Goal: Navigation & Orientation: Find specific page/section

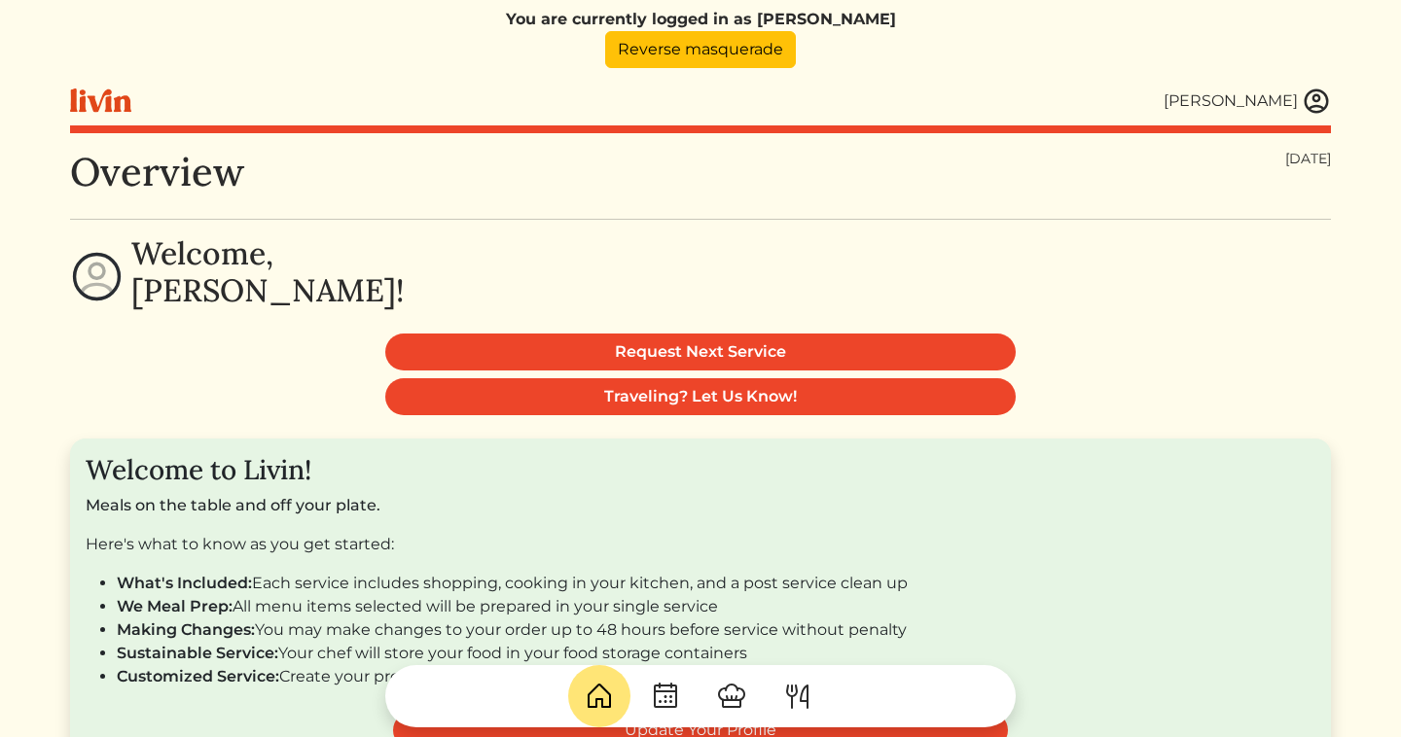
click at [1321, 97] on img at bounding box center [1316, 101] width 29 height 29
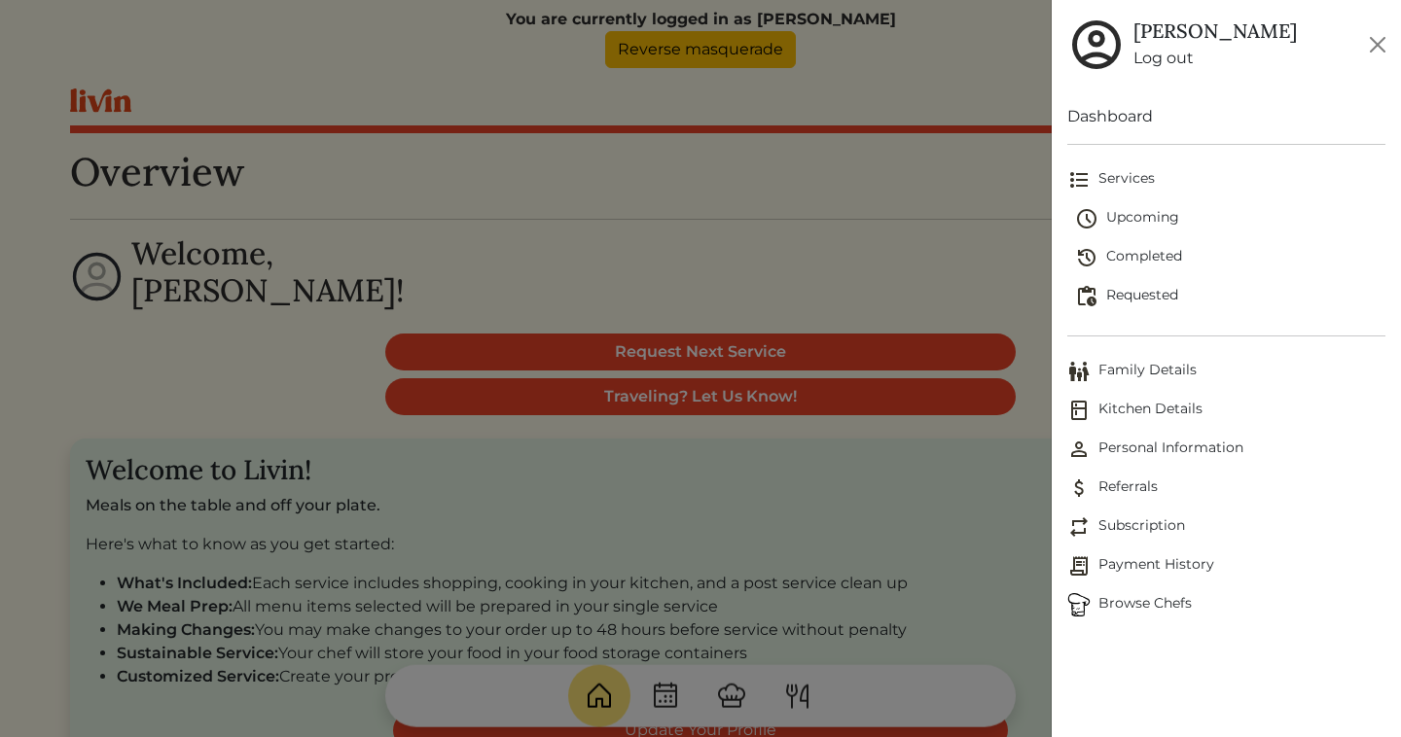
click at [1122, 617] on link "Browse Chefs" at bounding box center [1226, 605] width 318 height 39
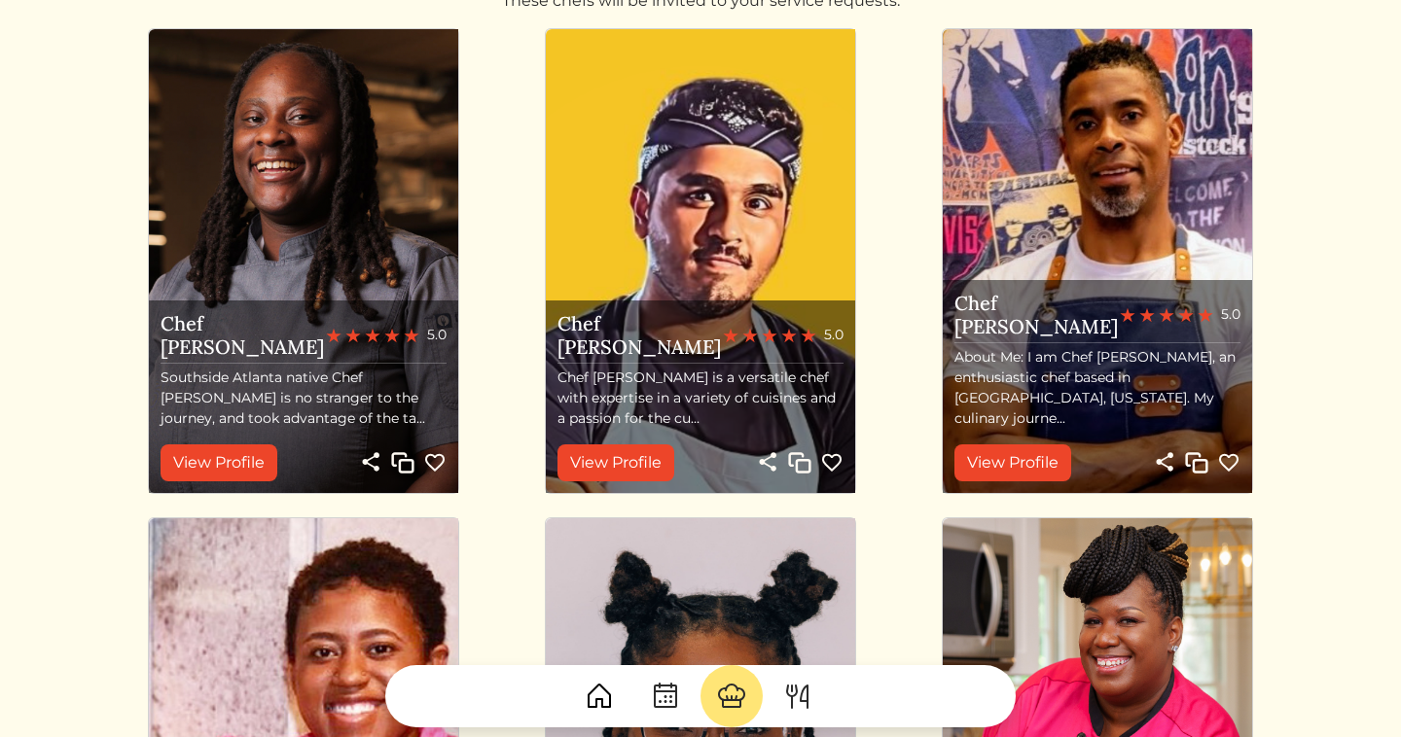
scroll to position [247, 0]
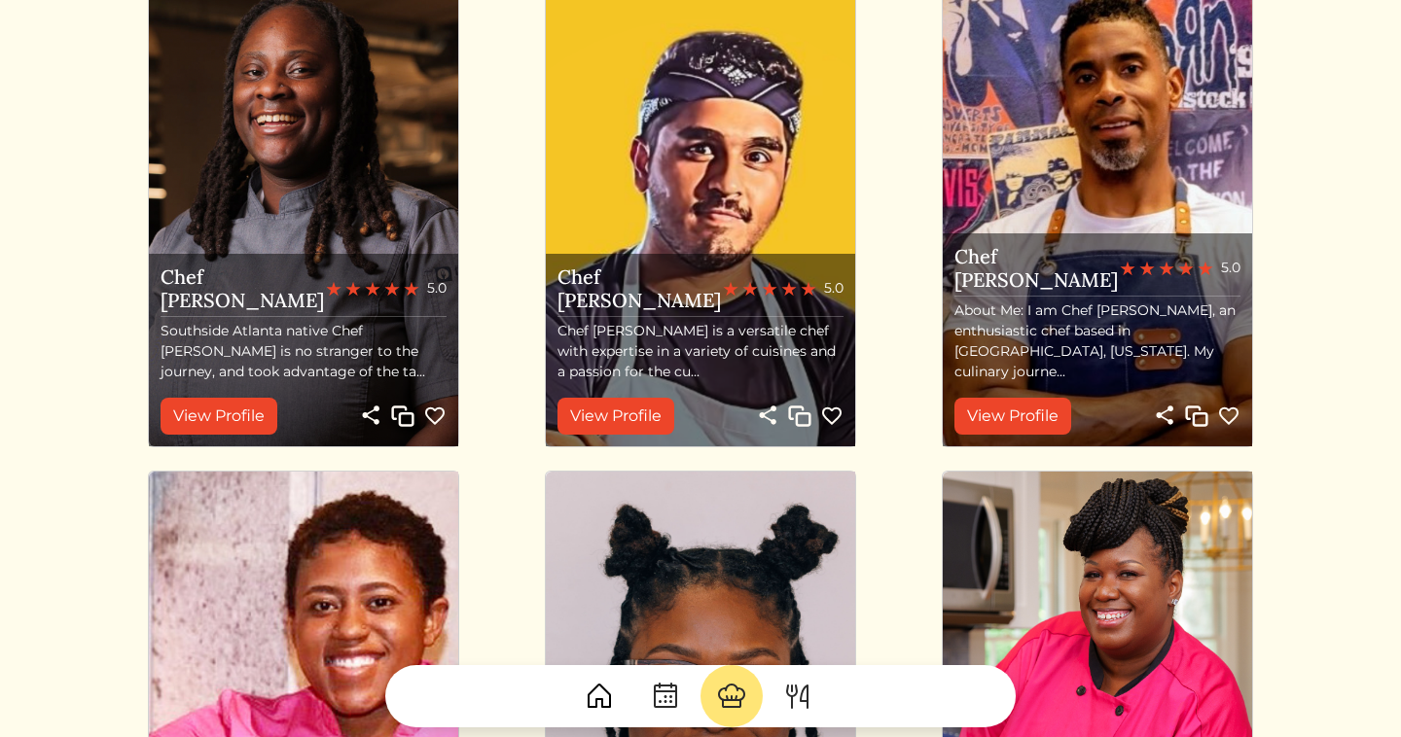
click at [440, 406] on img at bounding box center [434, 416] width 23 height 23
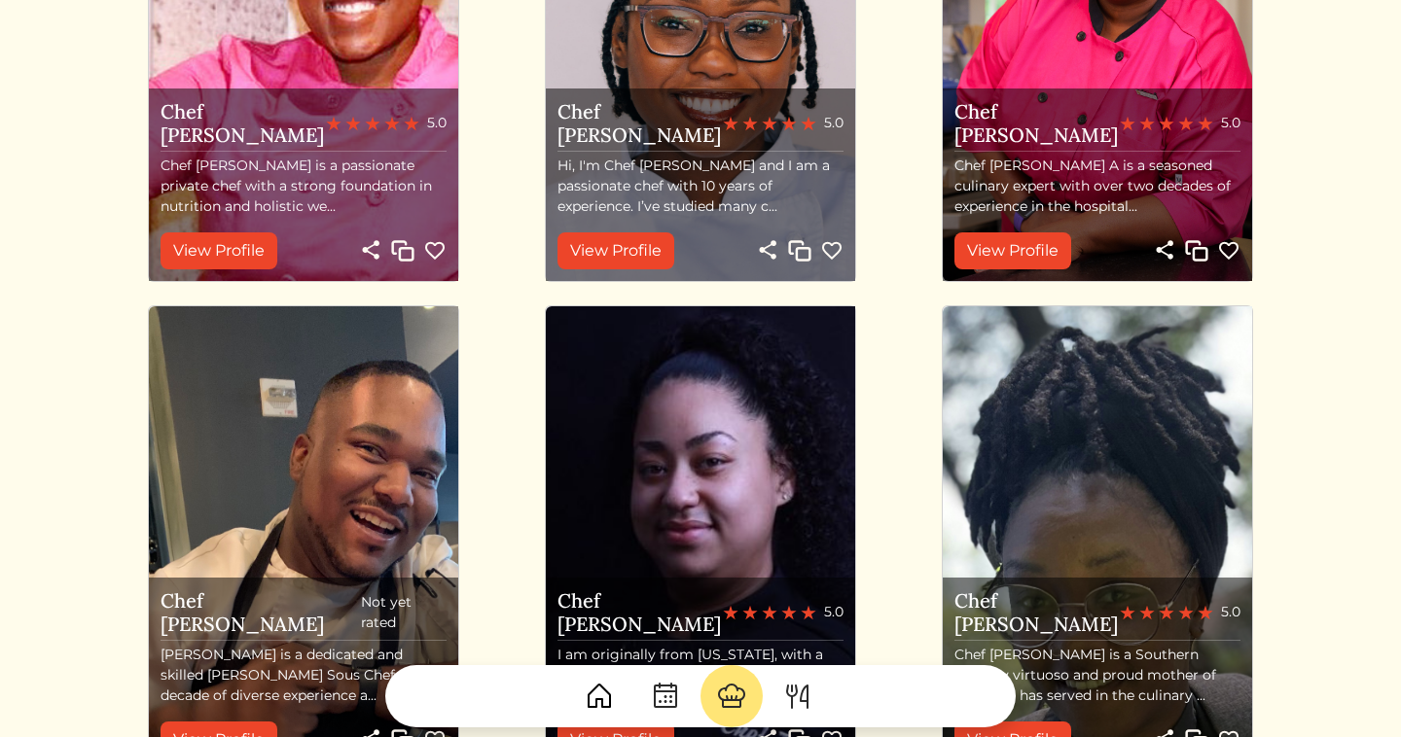
scroll to position [976, 0]
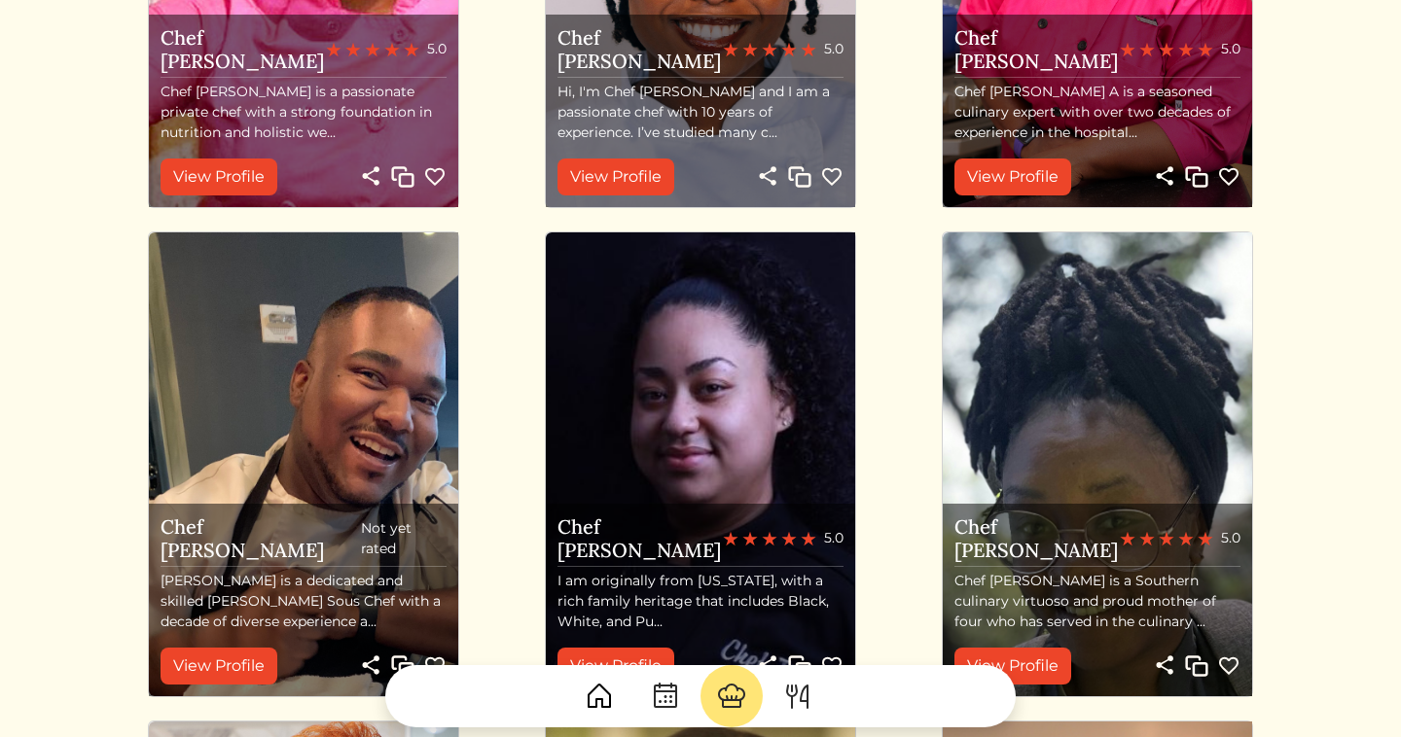
click at [1229, 661] on div at bounding box center [700, 689] width 1261 height 78
click at [1232, 669] on div at bounding box center [700, 689] width 1261 height 78
click at [1230, 665] on div at bounding box center [700, 689] width 1261 height 78
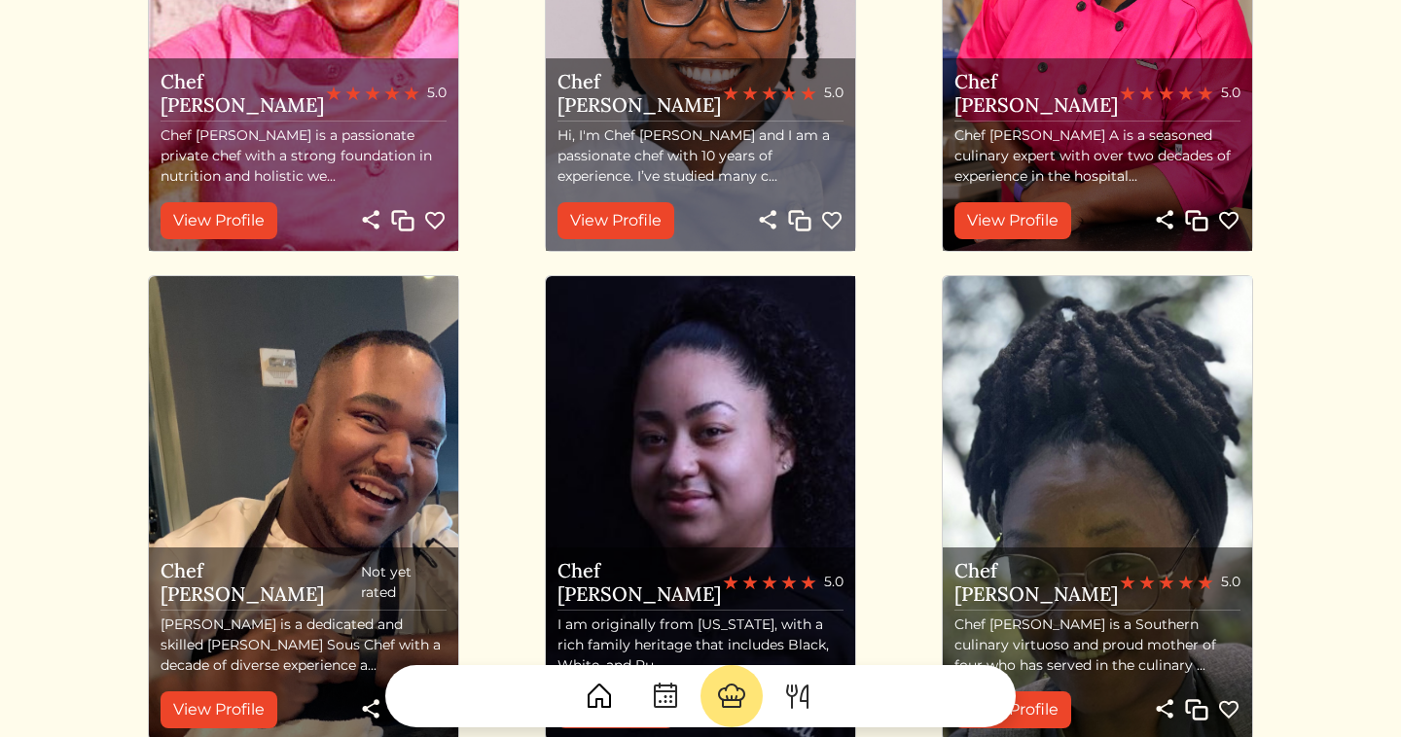
scroll to position [788, 0]
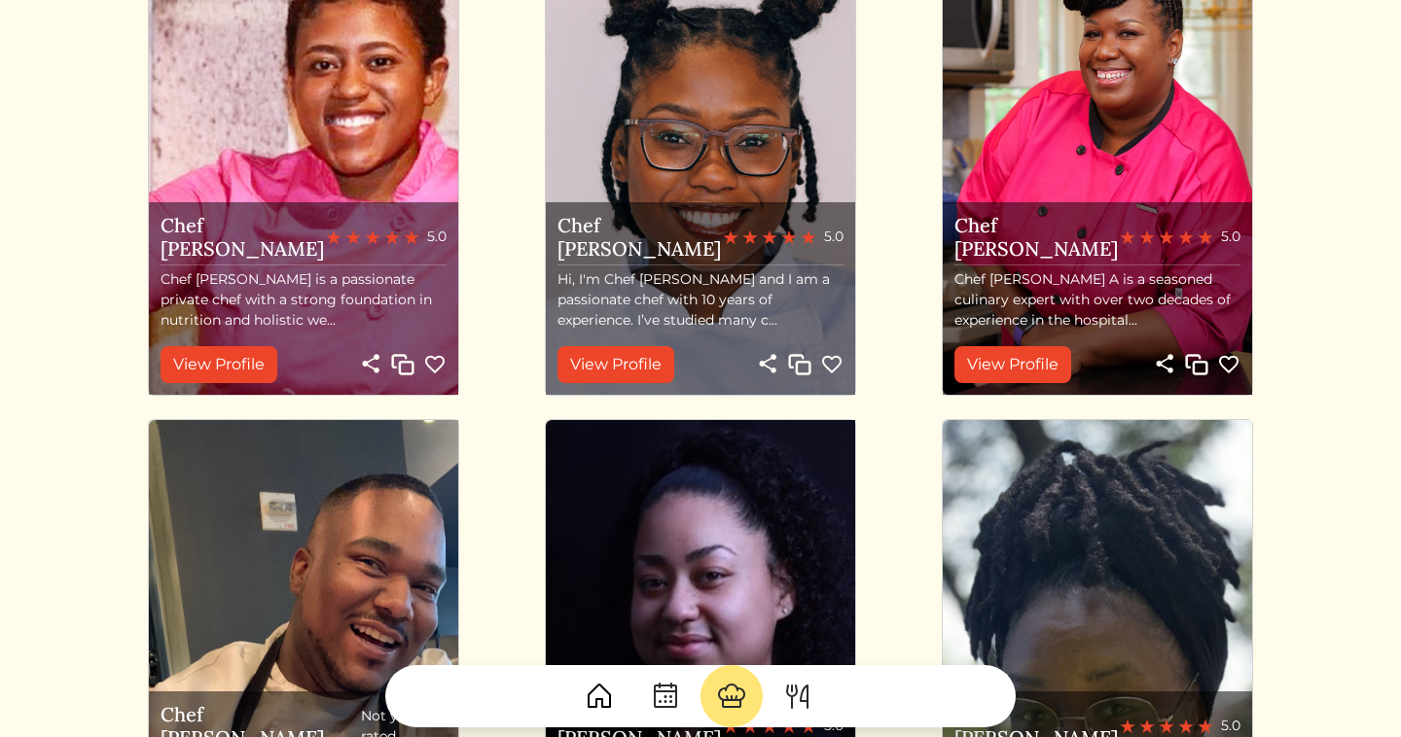
click at [435, 365] on img at bounding box center [434, 364] width 23 height 23
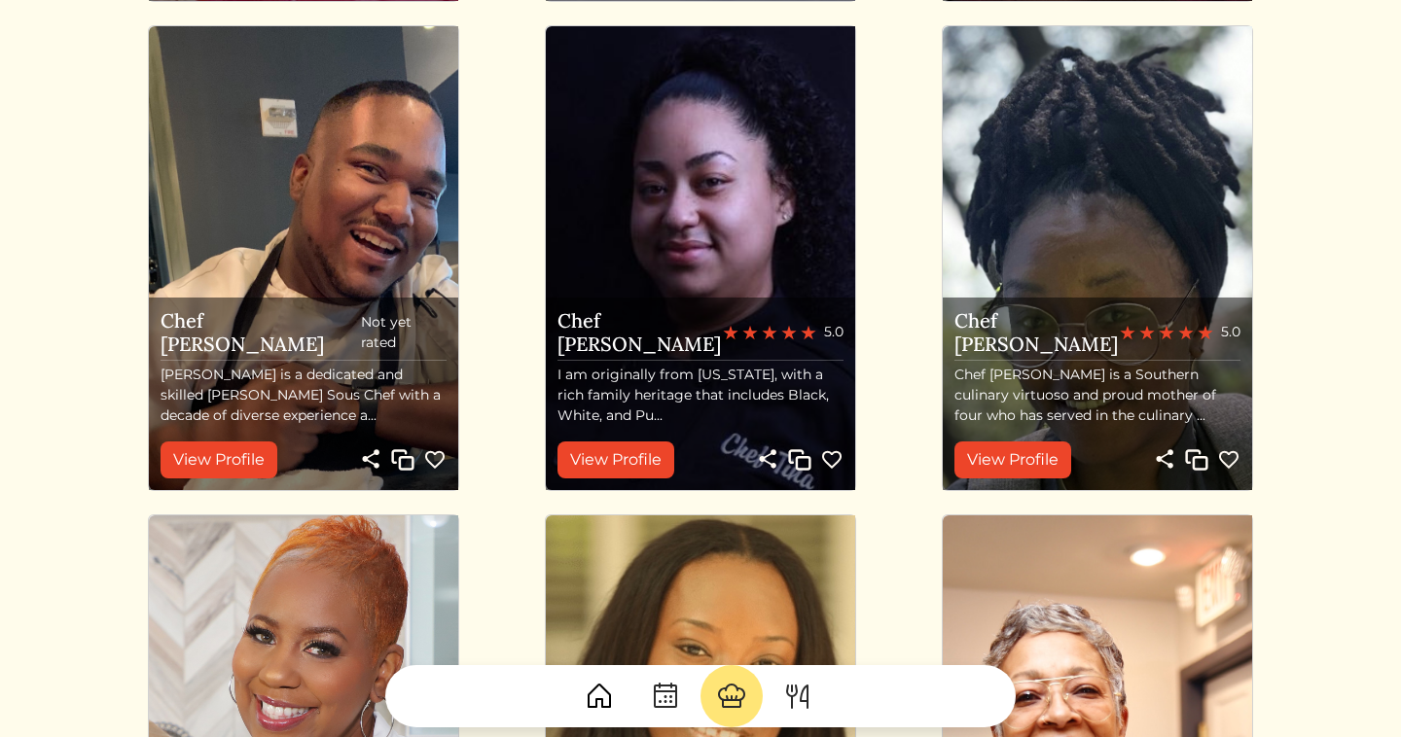
scroll to position [1330, 0]
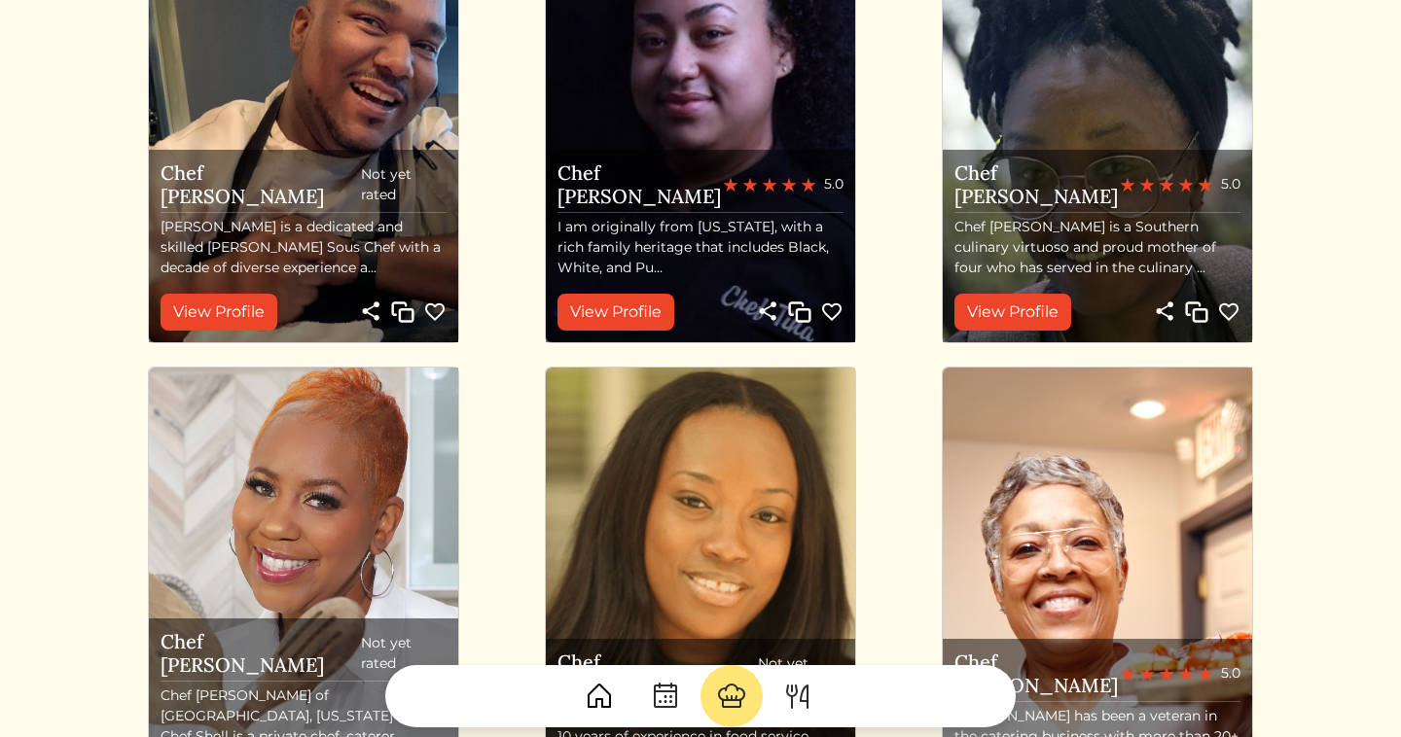
click at [1231, 307] on img at bounding box center [1228, 312] width 23 height 23
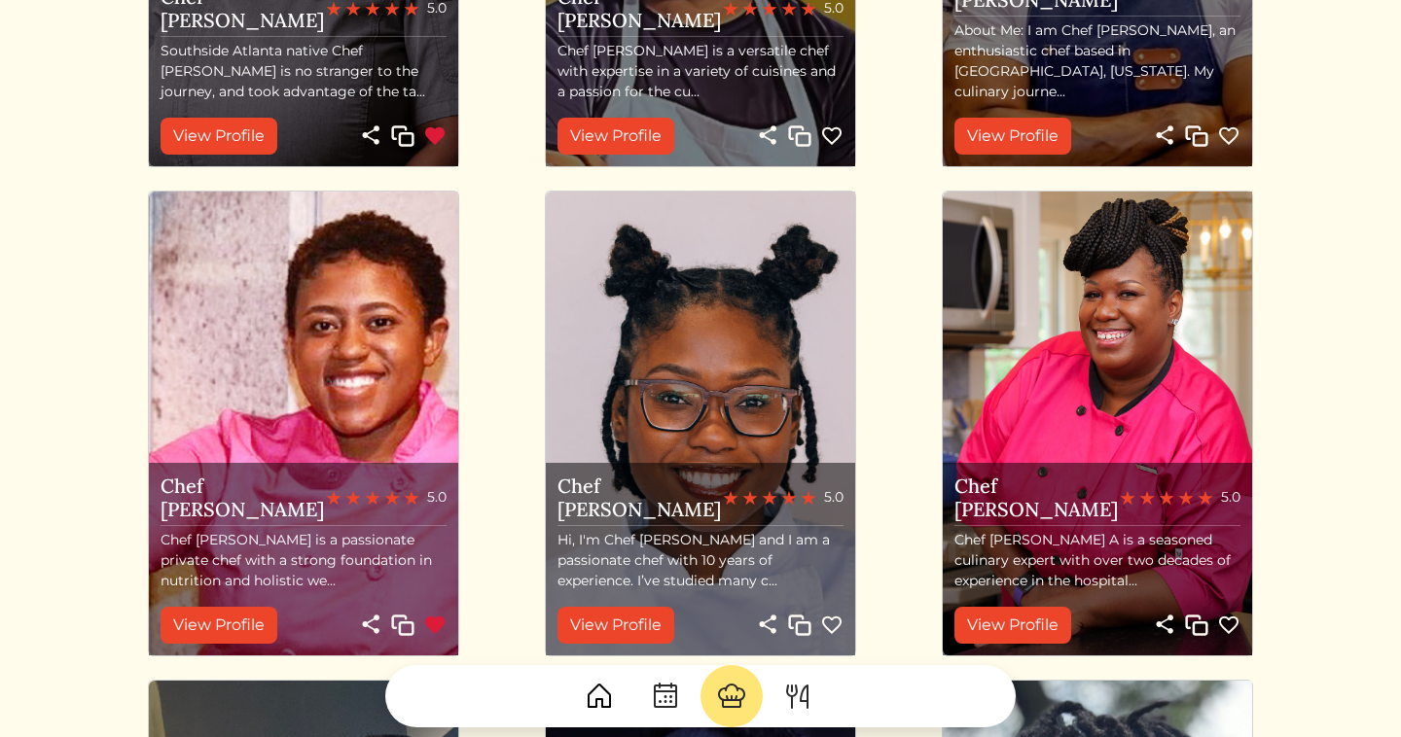
scroll to position [360, 0]
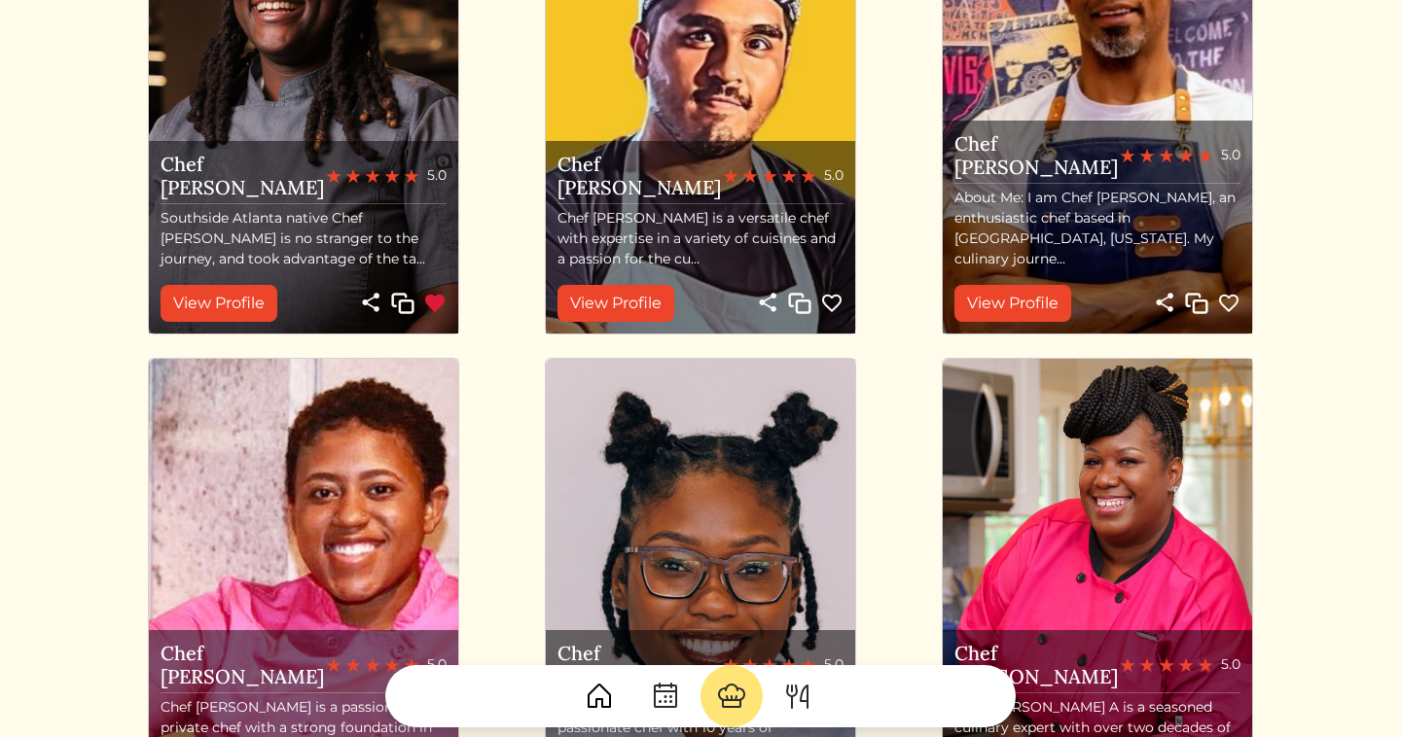
click at [1227, 299] on img at bounding box center [1228, 303] width 23 height 23
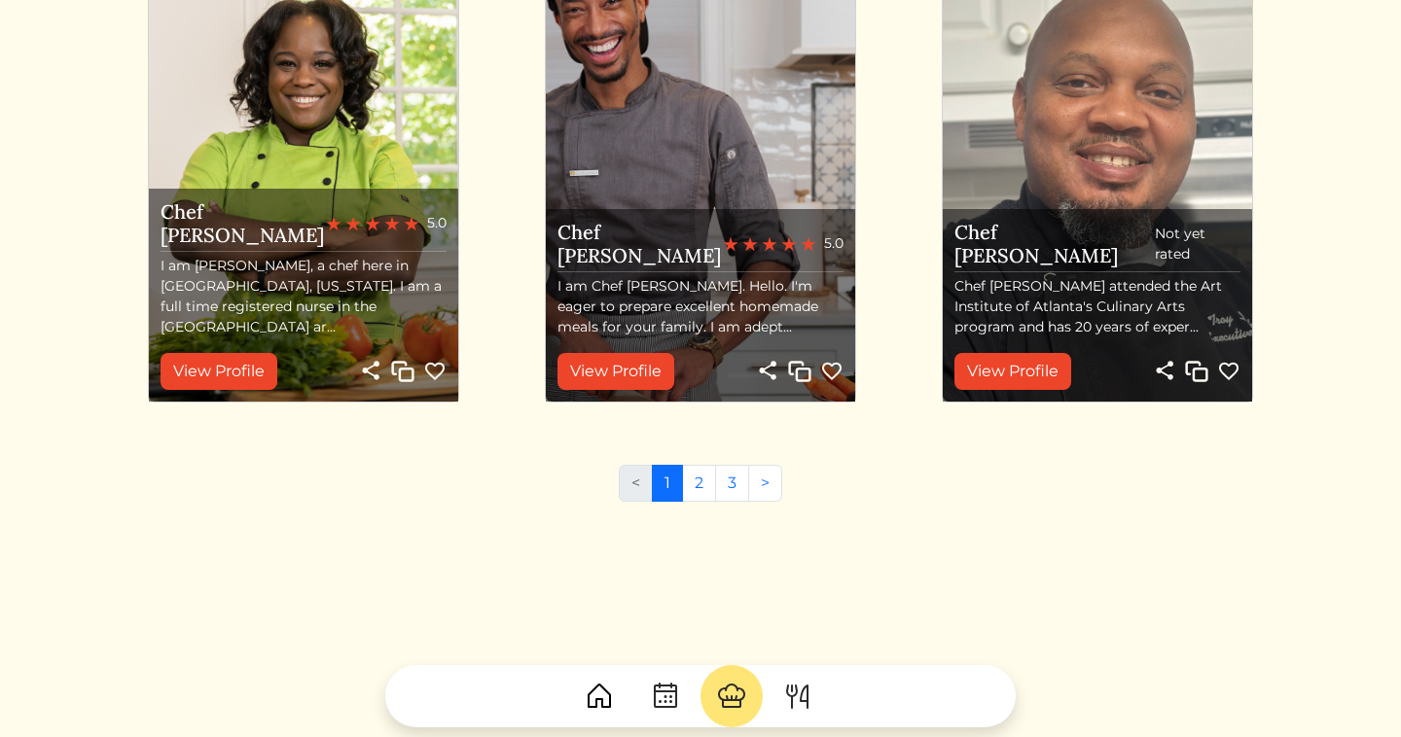
scroll to position [2261, 0]
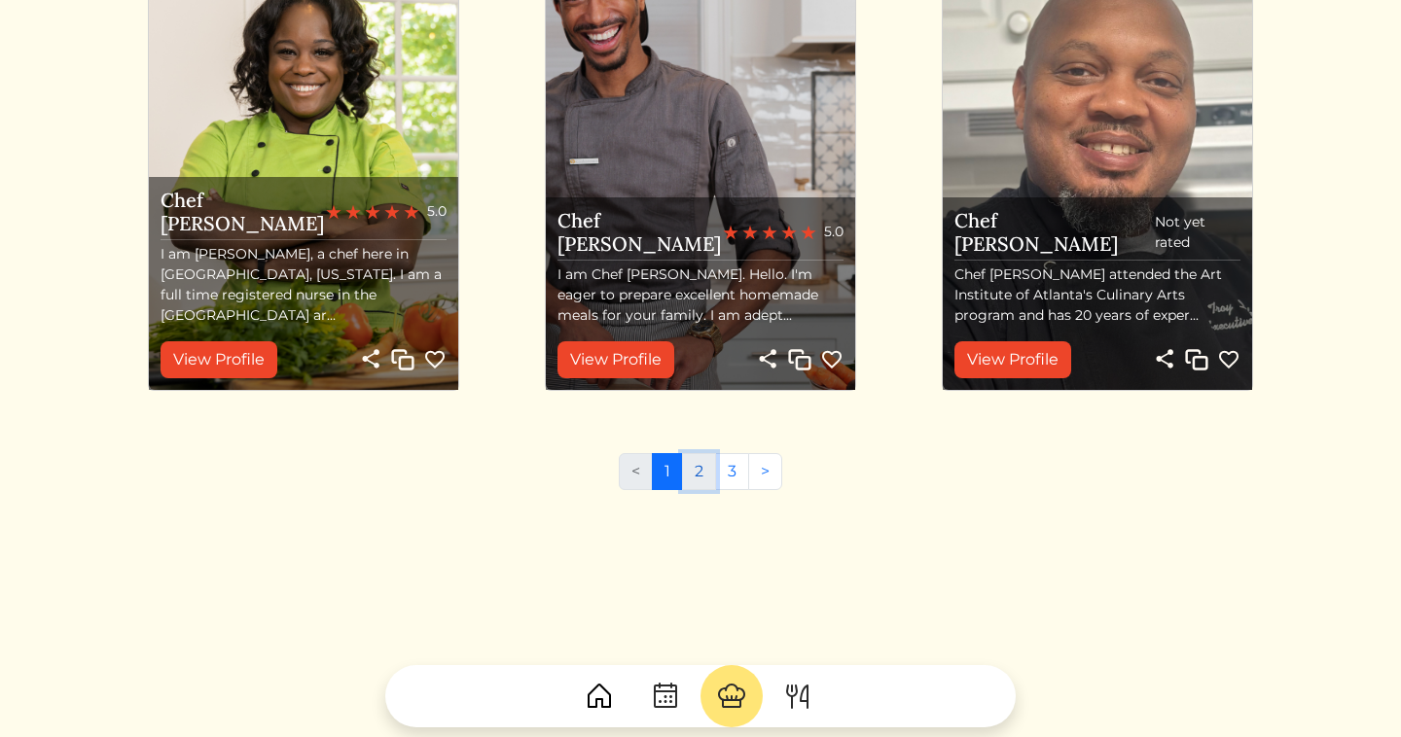
click at [704, 471] on link "2" at bounding box center [699, 471] width 34 height 37
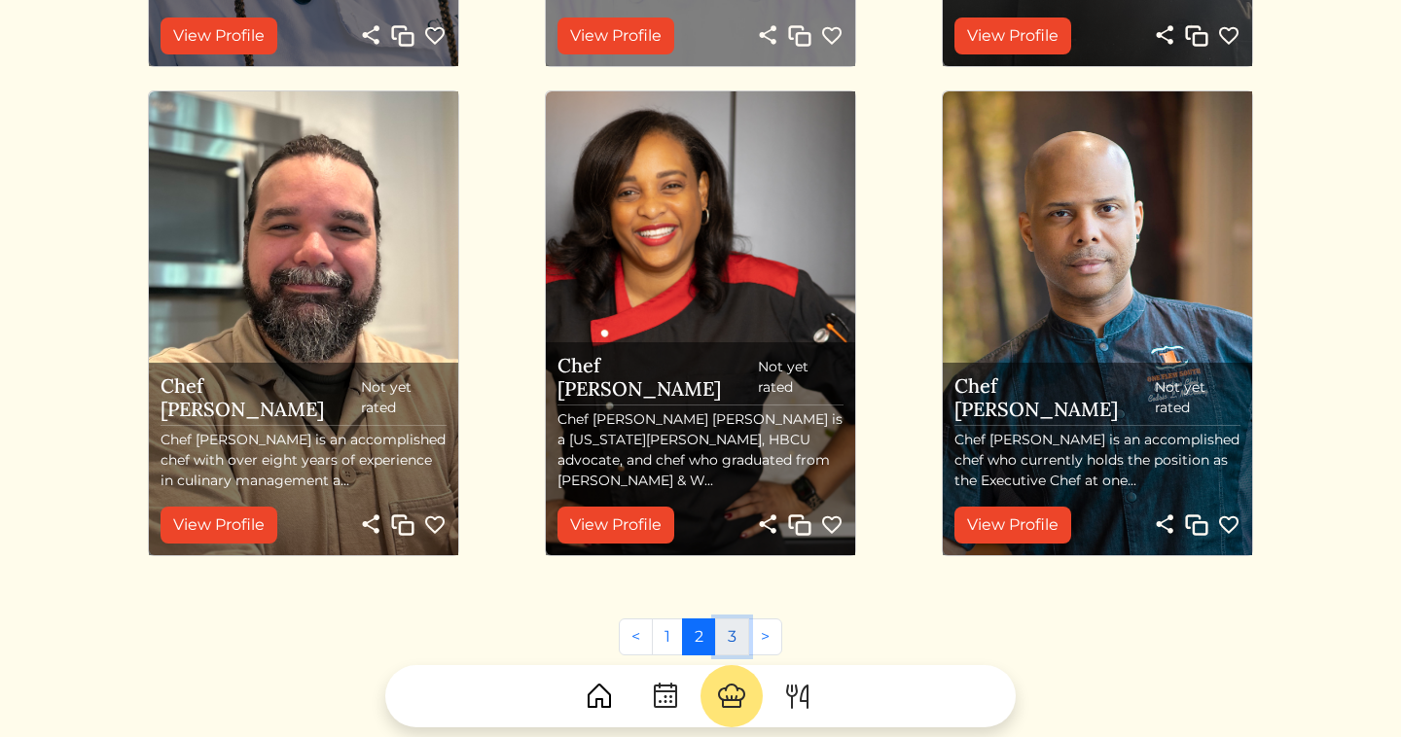
click at [728, 632] on link "3" at bounding box center [732, 637] width 34 height 37
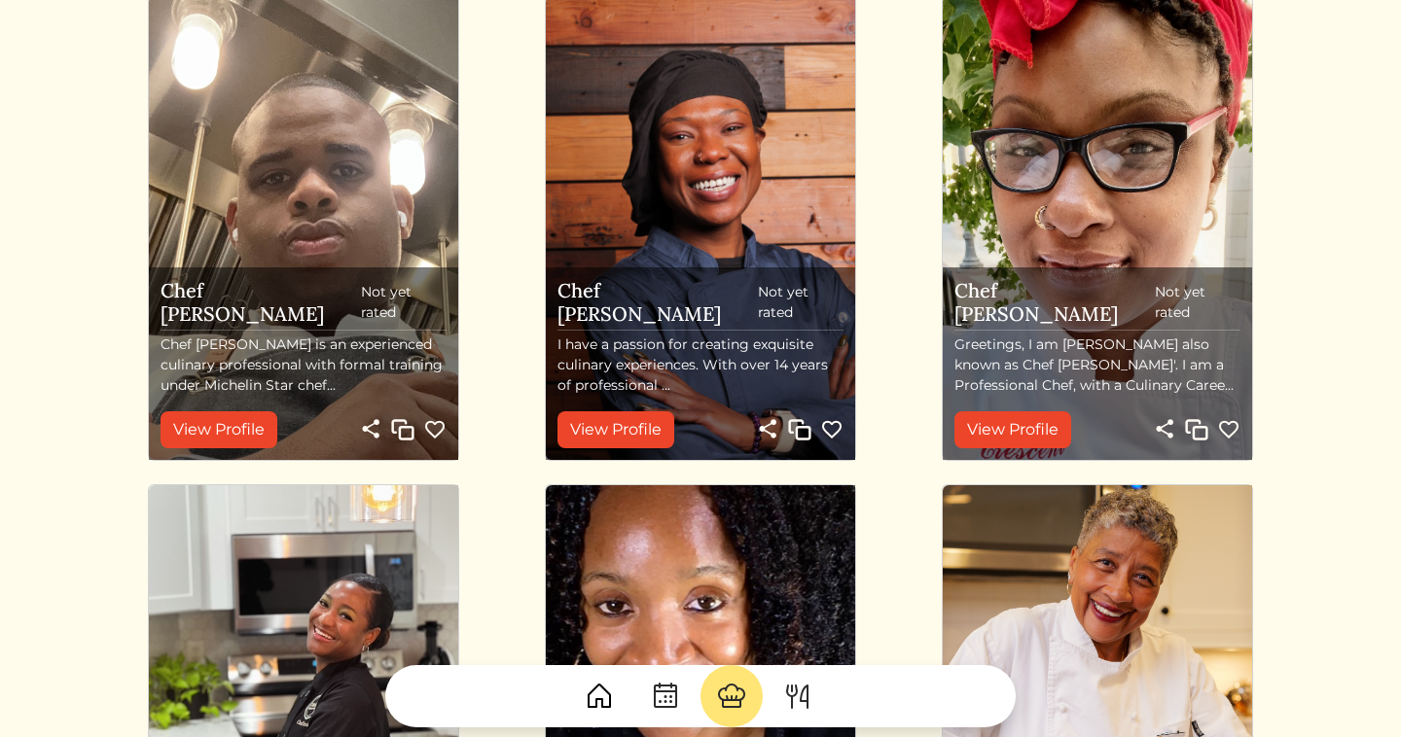
scroll to position [706, 0]
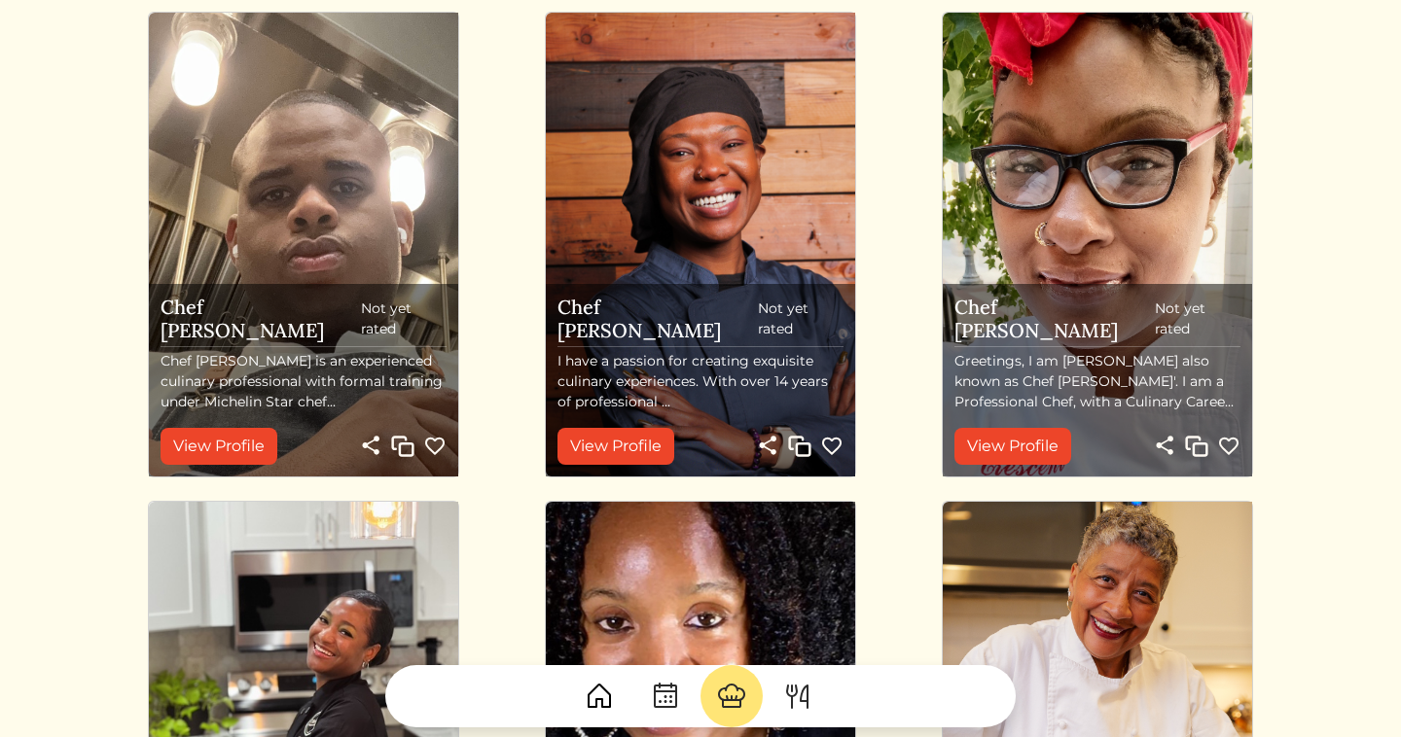
click at [834, 444] on img at bounding box center [831, 446] width 23 height 23
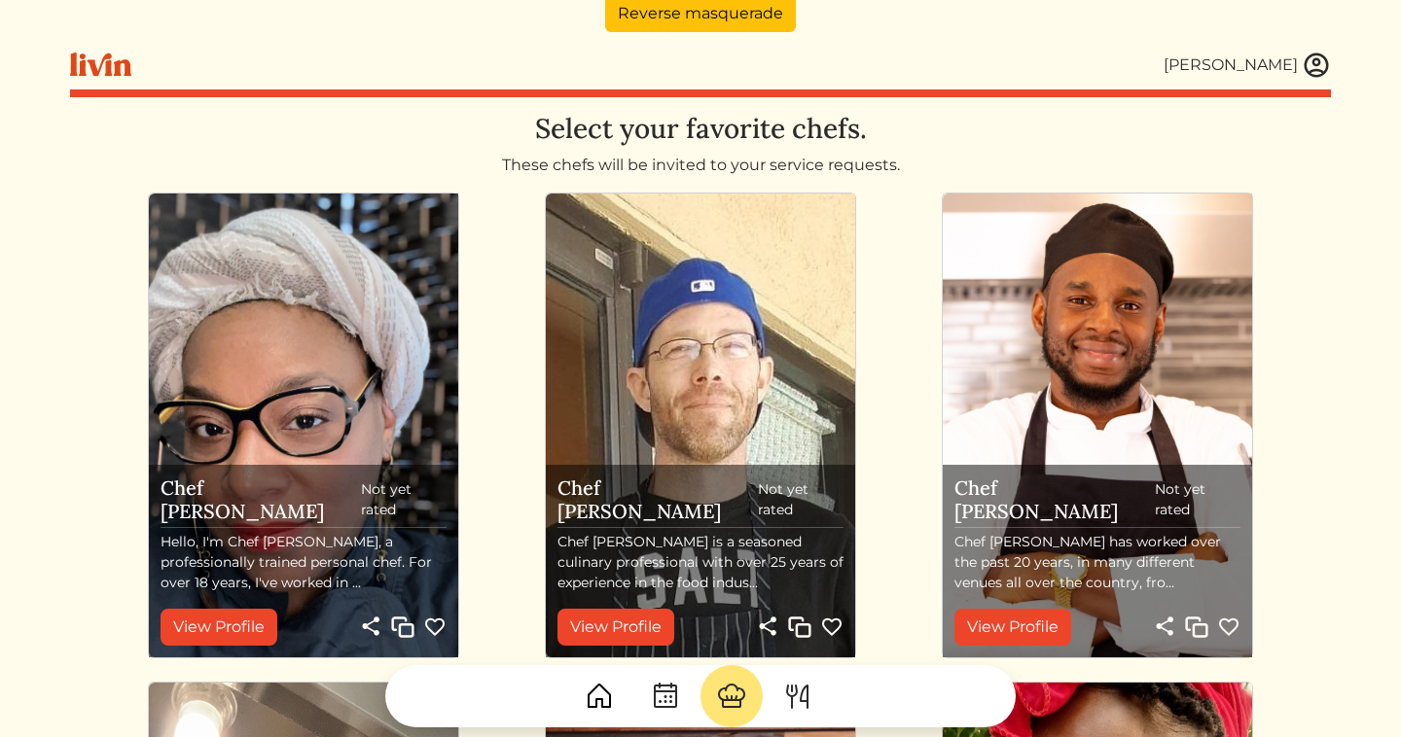
scroll to position [39, 0]
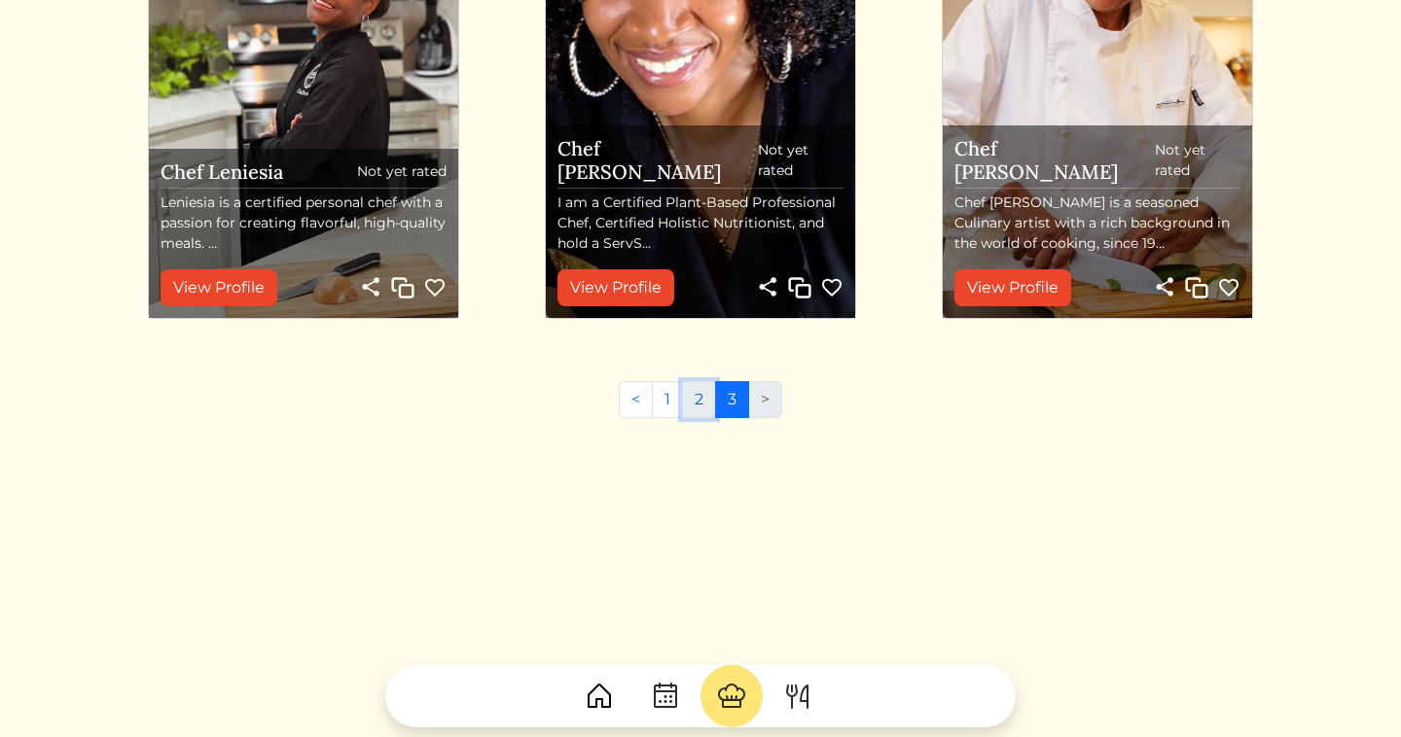
click at [686, 384] on link "2" at bounding box center [699, 399] width 34 height 37
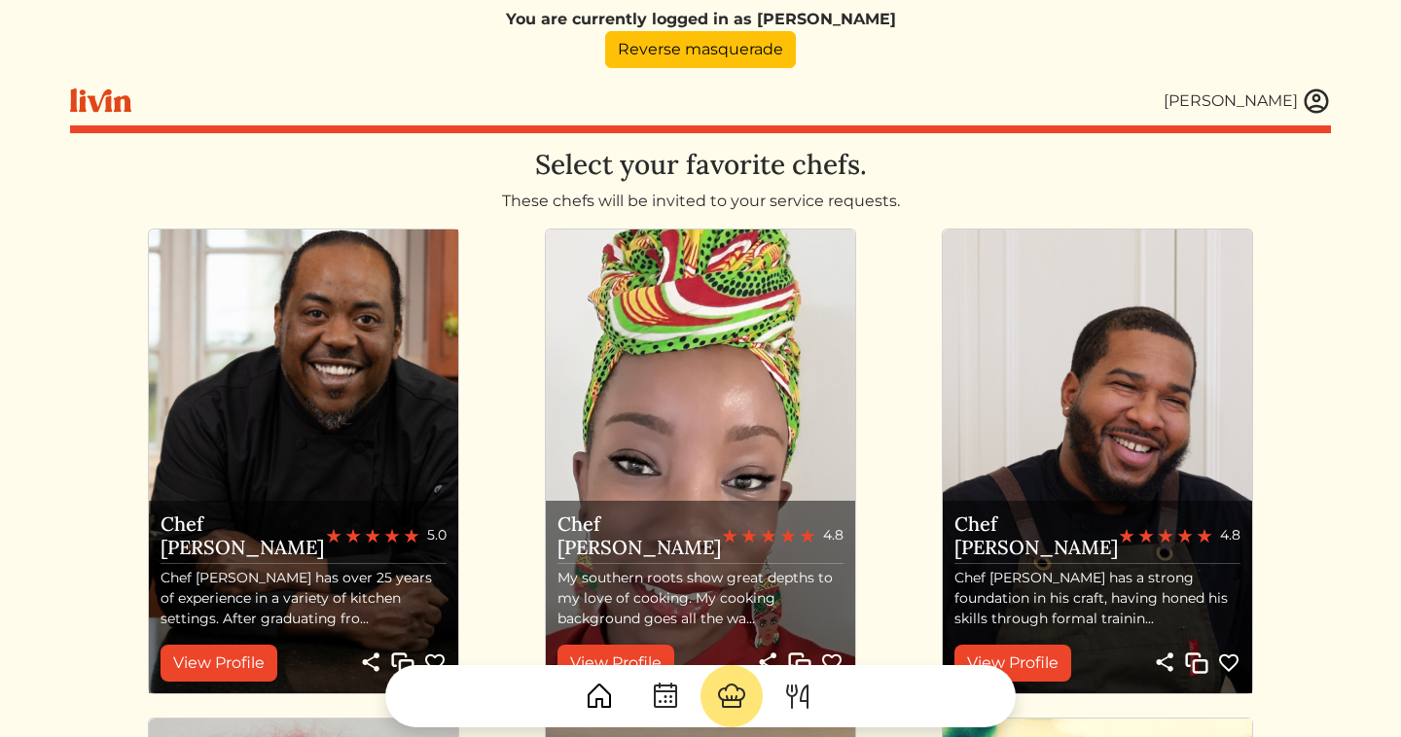
click at [1298, 101] on div "Aimee" at bounding box center [1247, 101] width 167 height 29
click at [1314, 106] on img at bounding box center [1316, 101] width 29 height 29
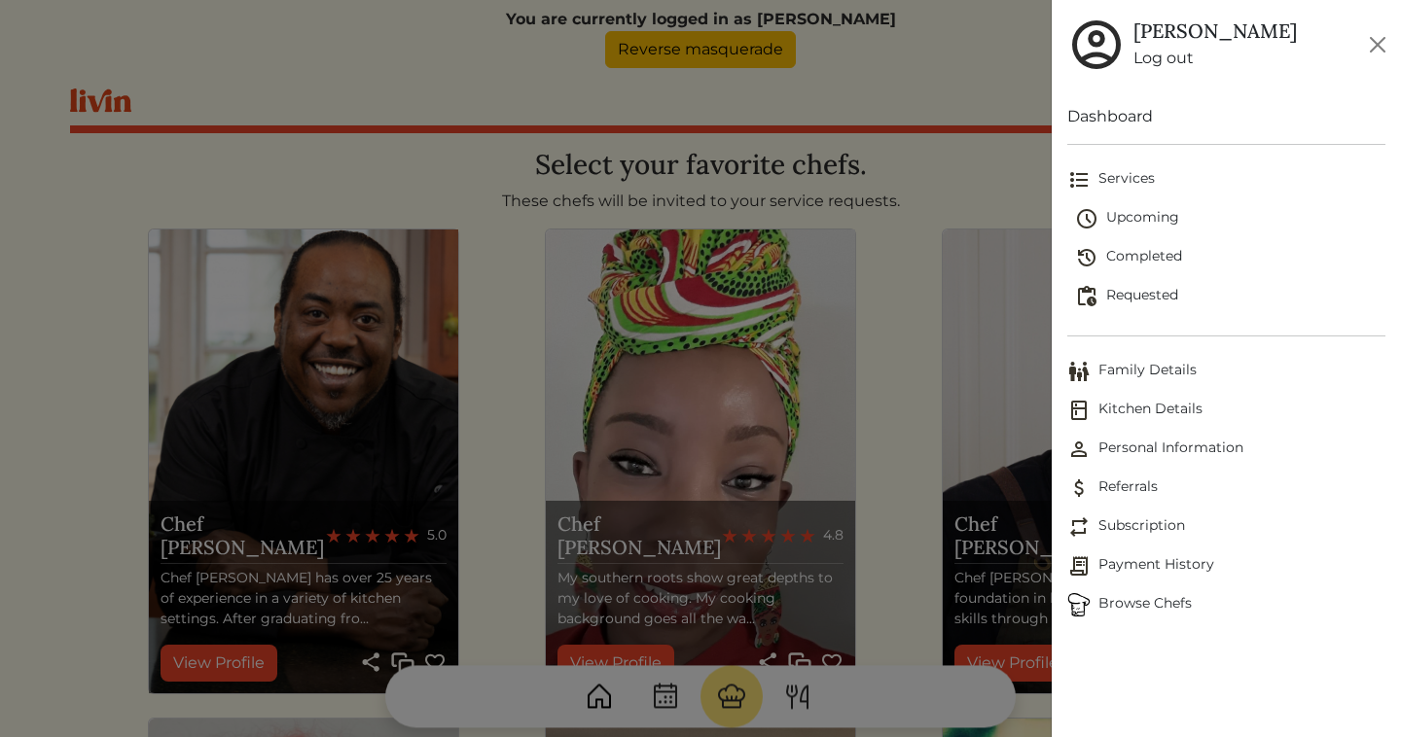
click at [1121, 110] on link "Dashboard" at bounding box center [1226, 116] width 318 height 23
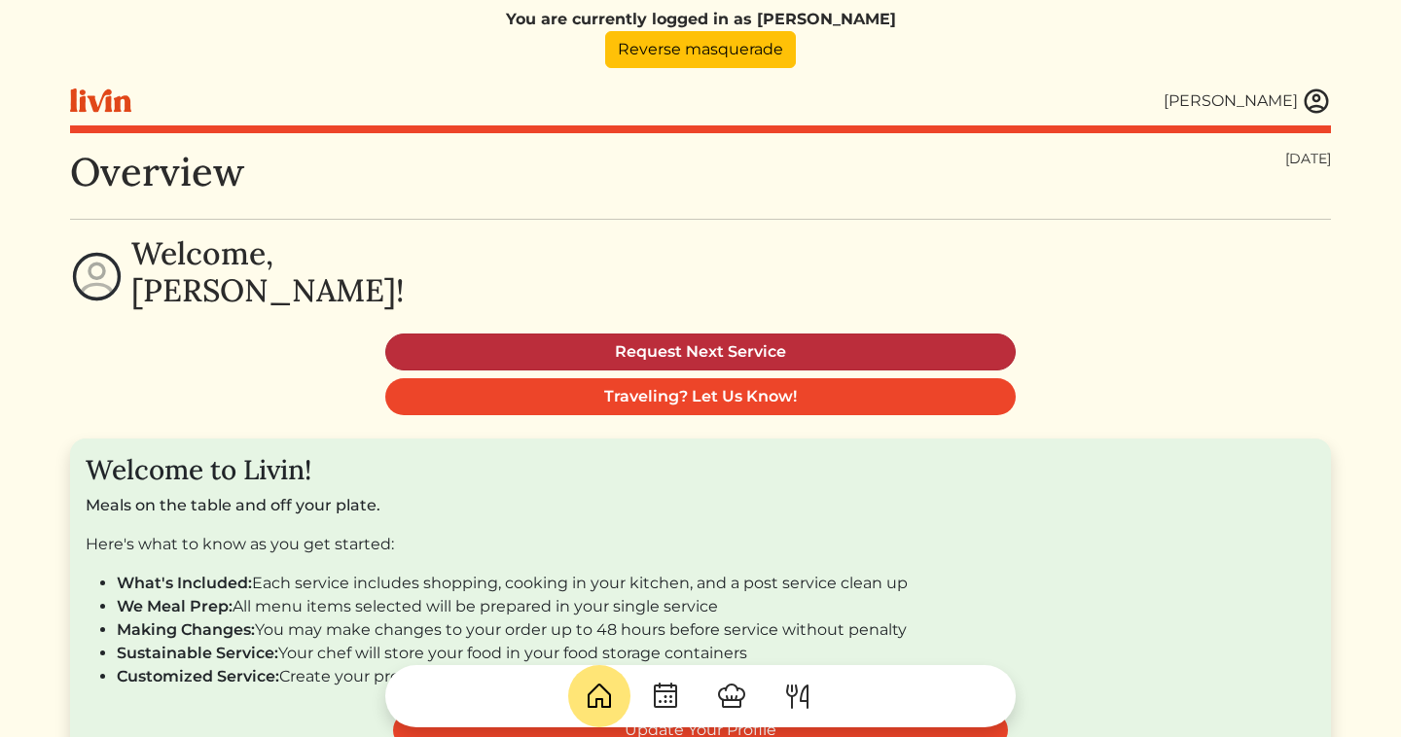
click at [699, 348] on link "Request Next Service" at bounding box center [700, 352] width 630 height 37
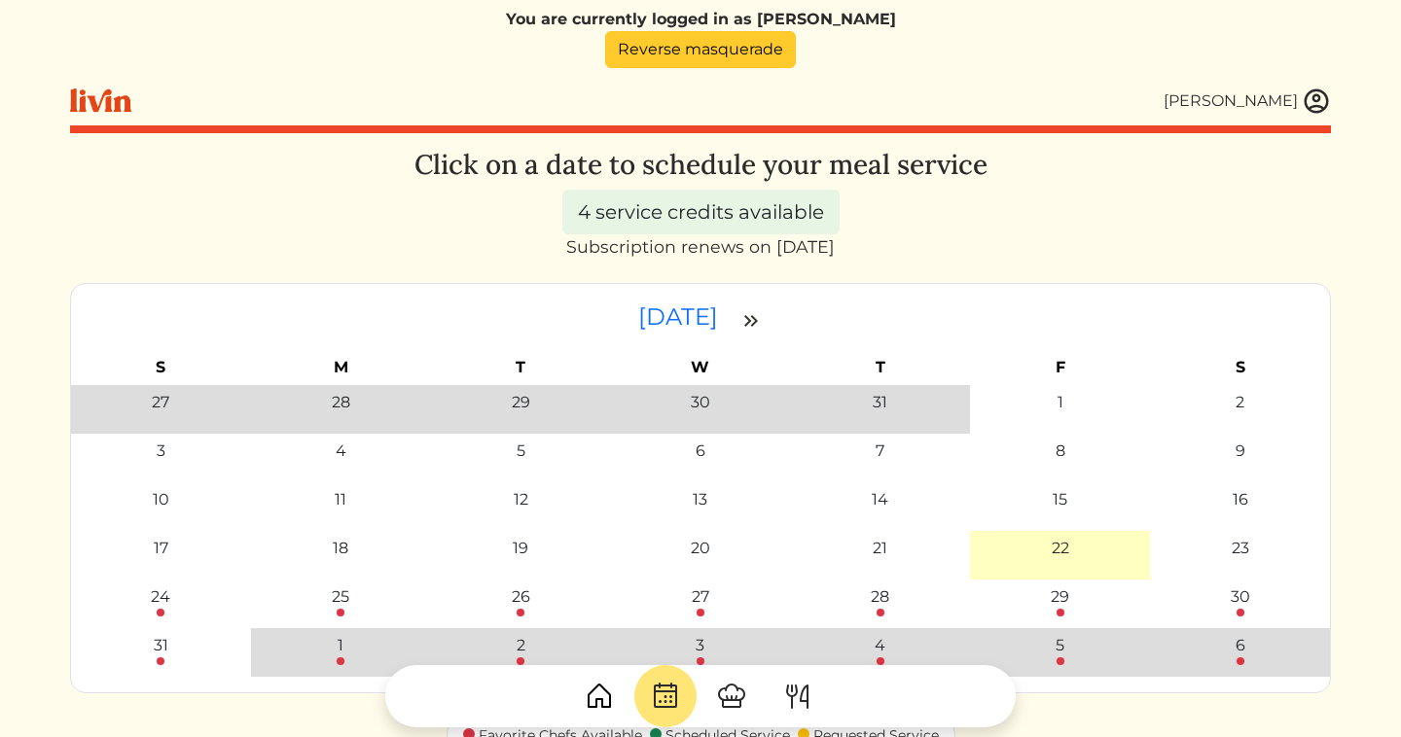
click at [774, 54] on link "Reverse masquerade" at bounding box center [700, 49] width 191 height 37
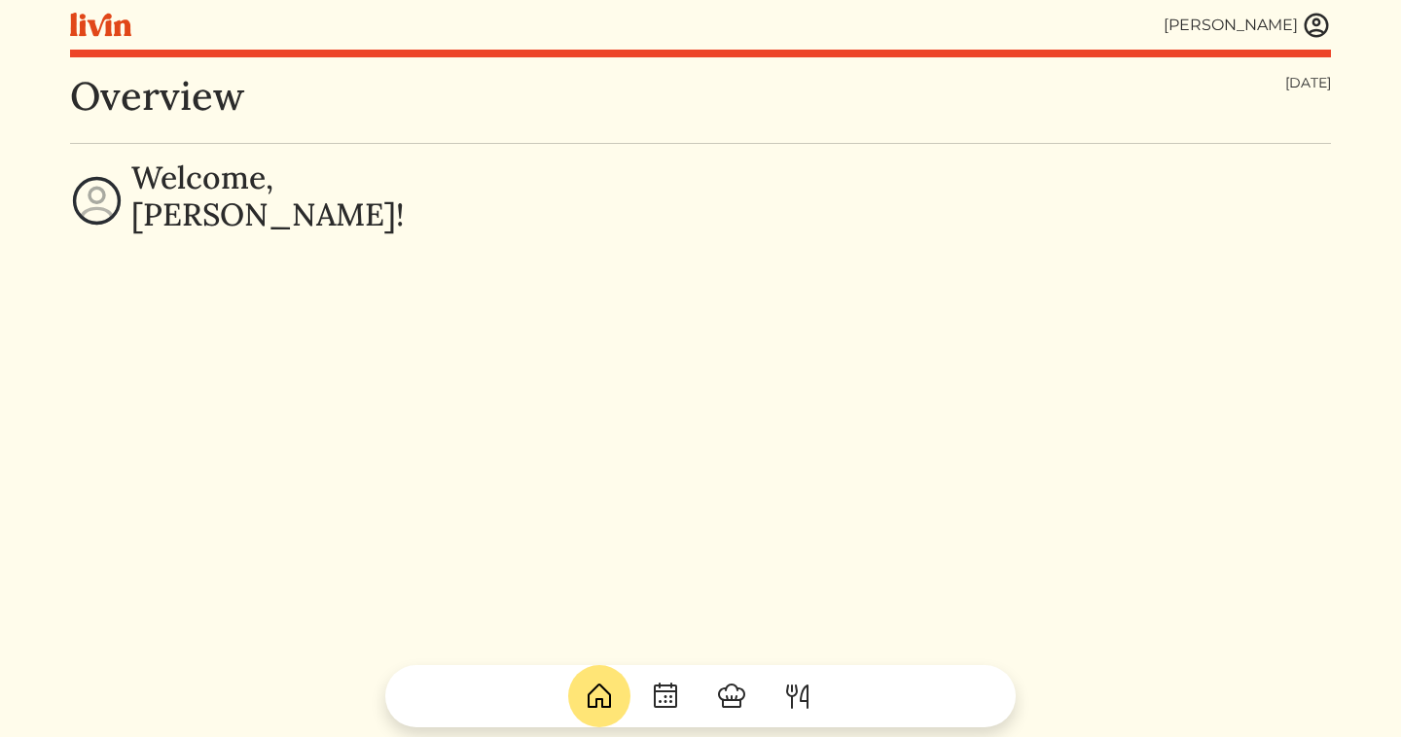
click at [1322, 23] on img at bounding box center [1316, 25] width 29 height 29
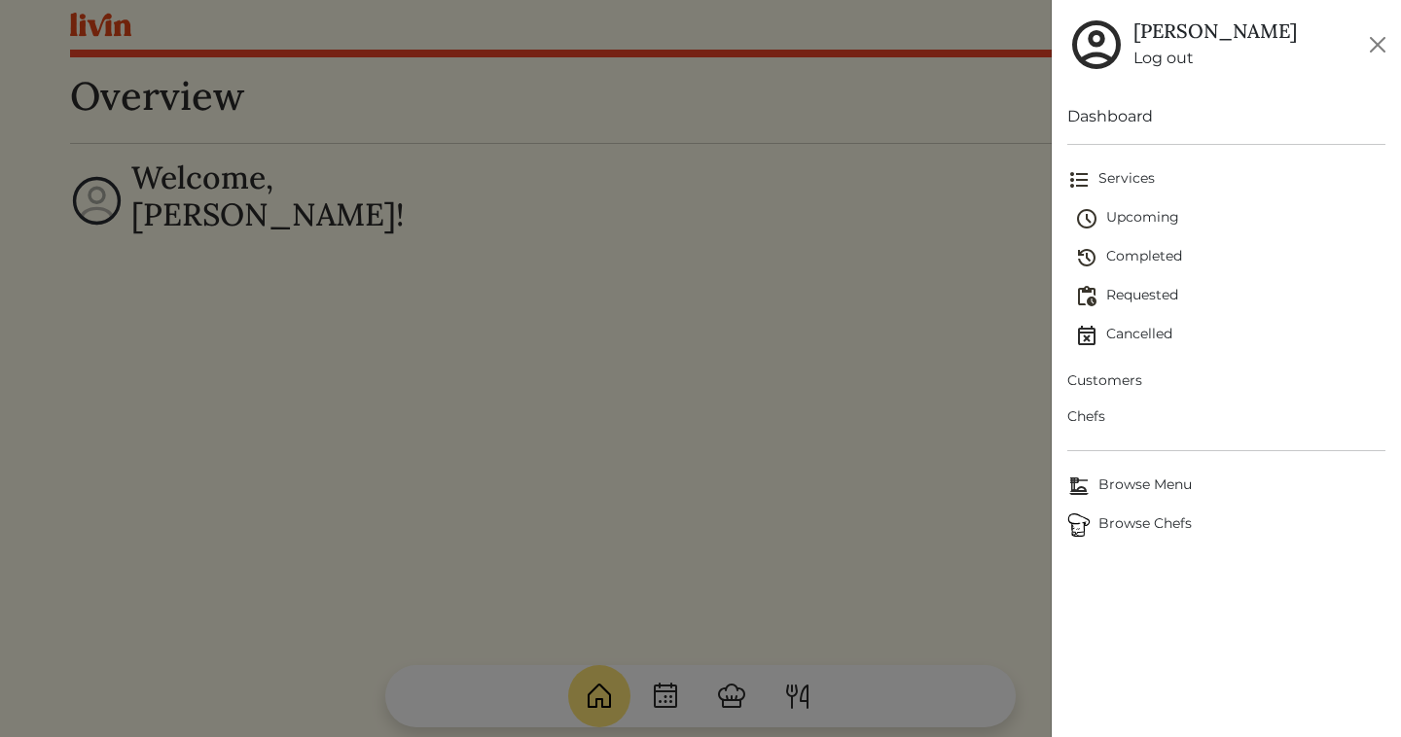
click at [1111, 380] on span "Customers" at bounding box center [1226, 381] width 318 height 20
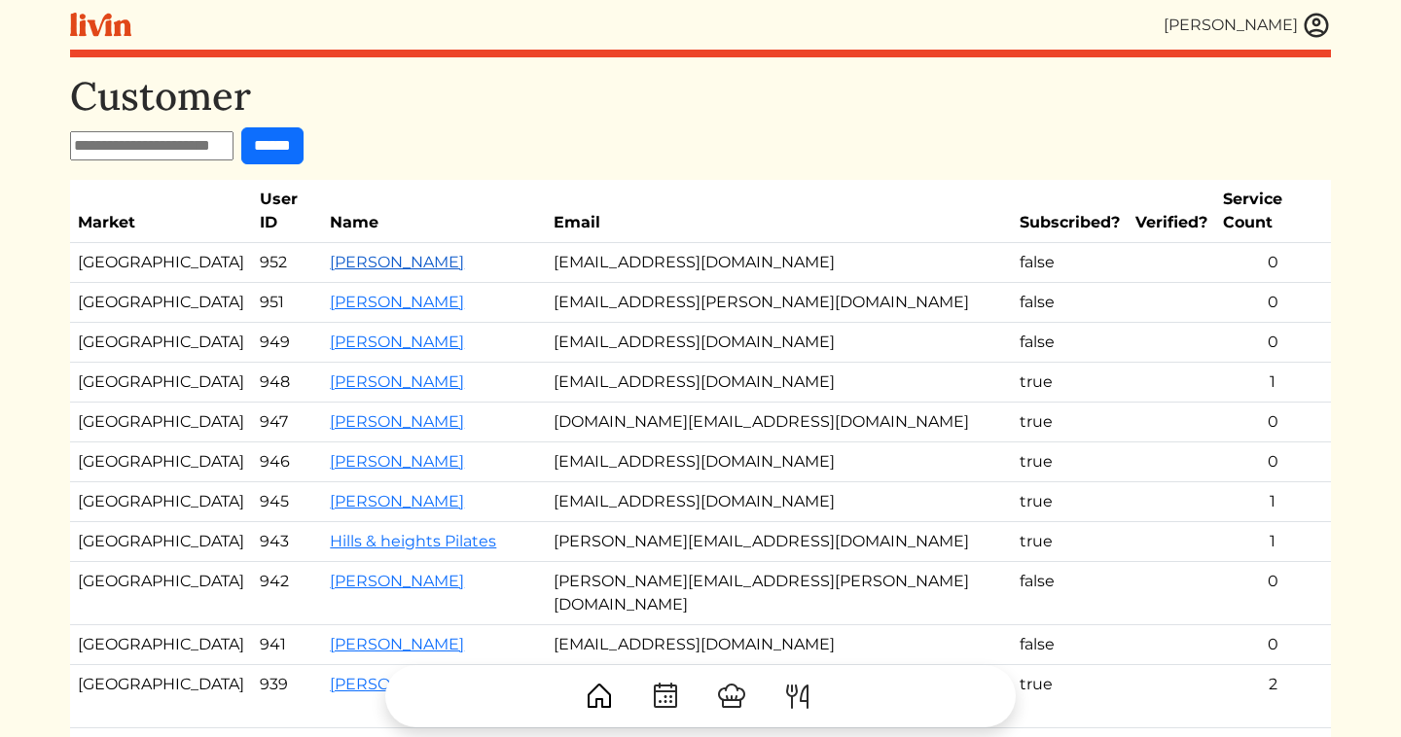
click at [357, 253] on link "[PERSON_NAME]" at bounding box center [397, 262] width 134 height 18
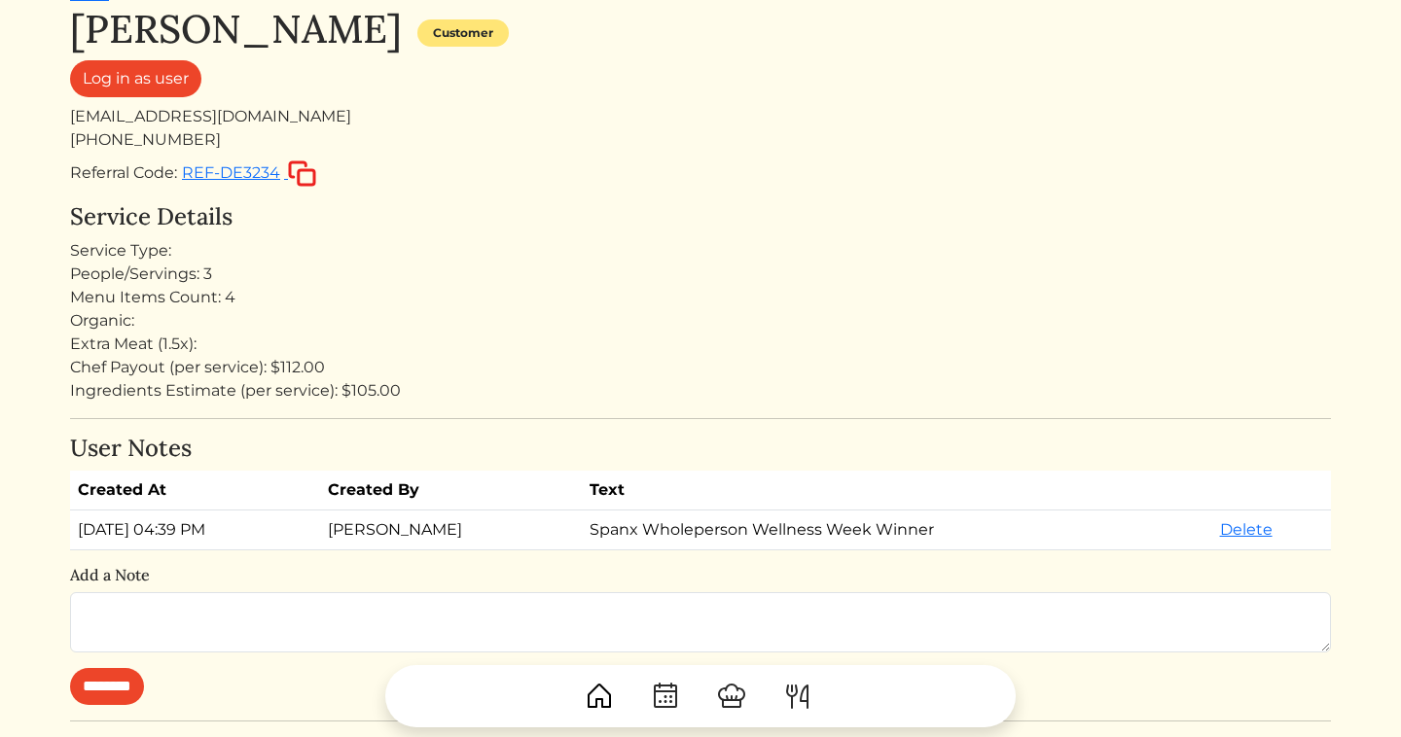
scroll to position [91, 0]
click at [193, 93] on div "Log in as user" at bounding box center [700, 81] width 1261 height 45
click at [188, 88] on link "Log in as user" at bounding box center [135, 77] width 131 height 37
